Goal: Use online tool/utility: Use online tool/utility

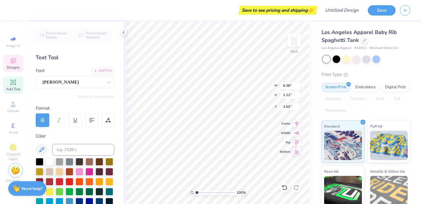
click at [12, 83] on icon at bounding box center [13, 82] width 4 height 4
type input "3.84"
type input "1.11"
type input "5.94"
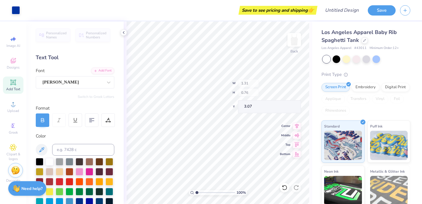
type input "1.31"
type input "0.76"
type textarea "Y"
type textarea "P"
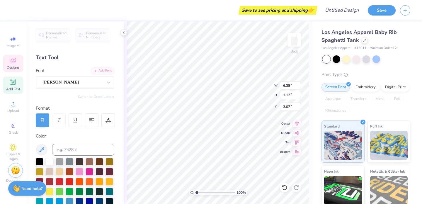
scroll to position [0, 1]
type textarea "Let Hope Arise"
click at [50, 161] on div at bounding box center [50, 161] width 8 height 8
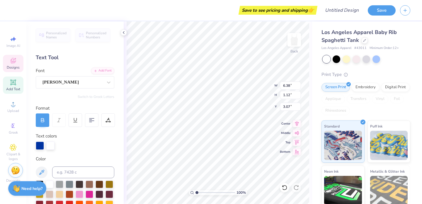
scroll to position [0, 0]
